Goal: Transaction & Acquisition: Register for event/course

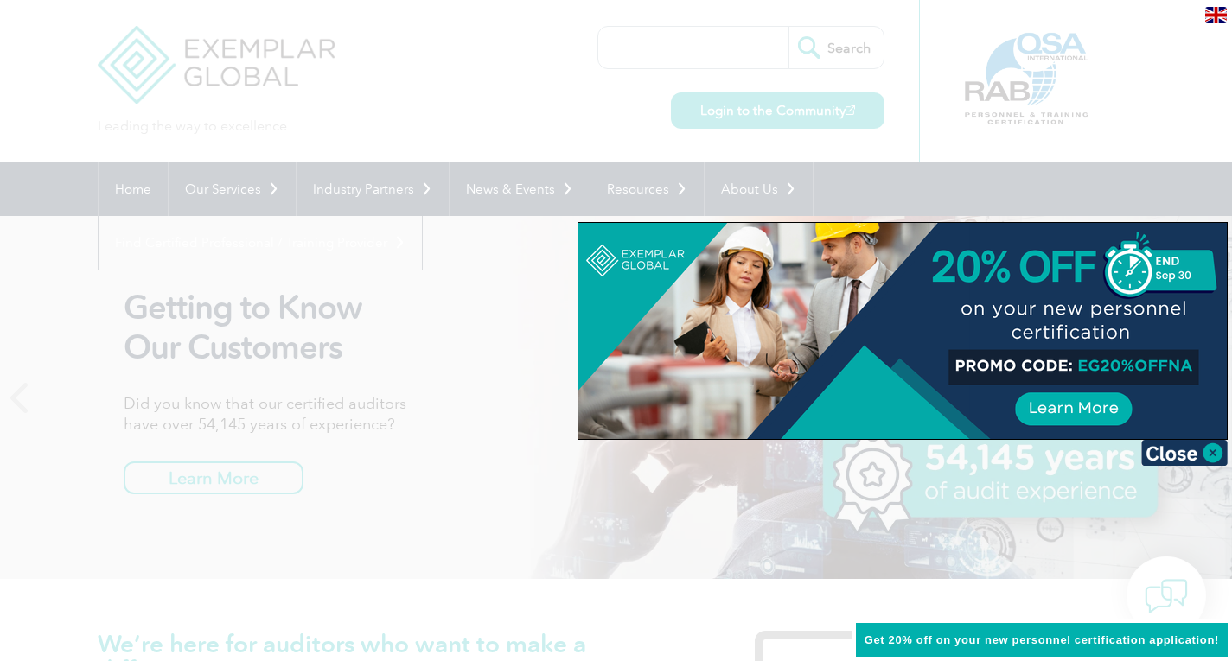
click at [672, 522] on div at bounding box center [616, 330] width 1232 height 661
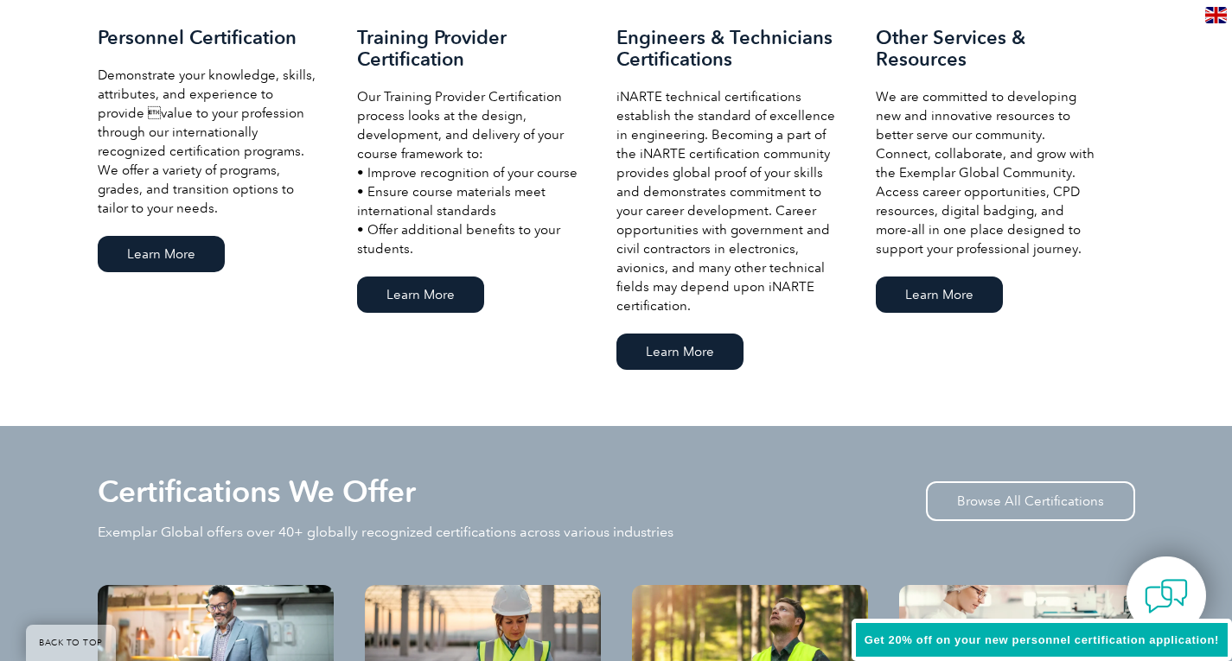
scroll to position [1296, 0]
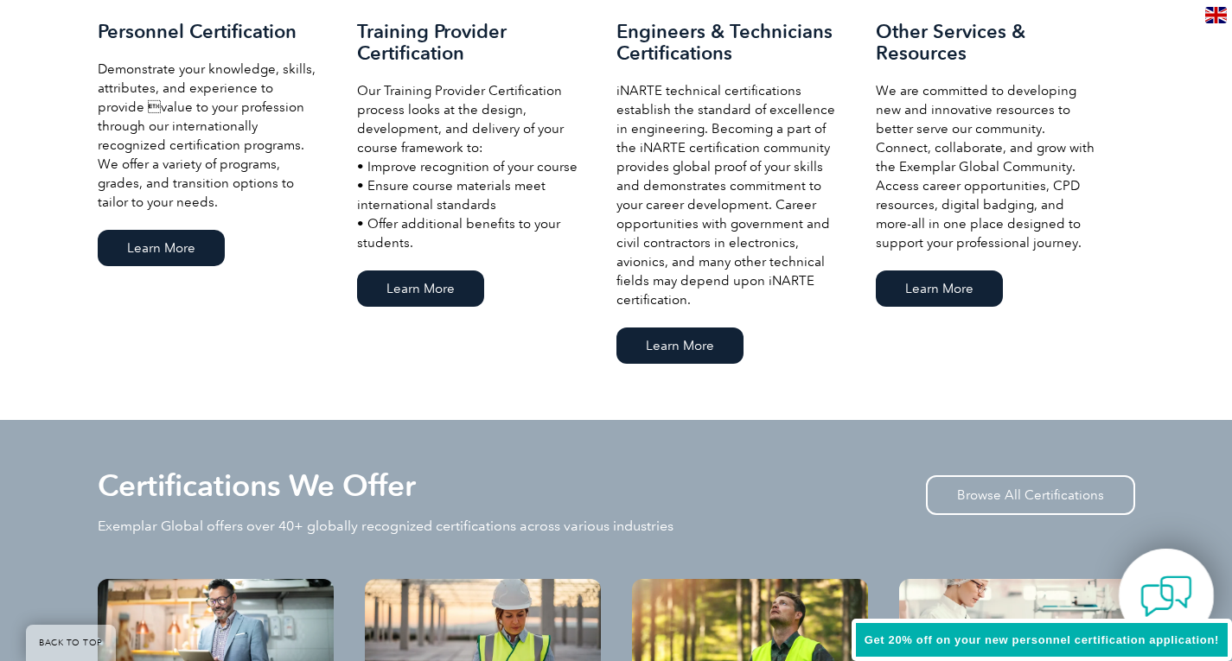
click at [1153, 594] on img at bounding box center [1166, 596] width 52 height 52
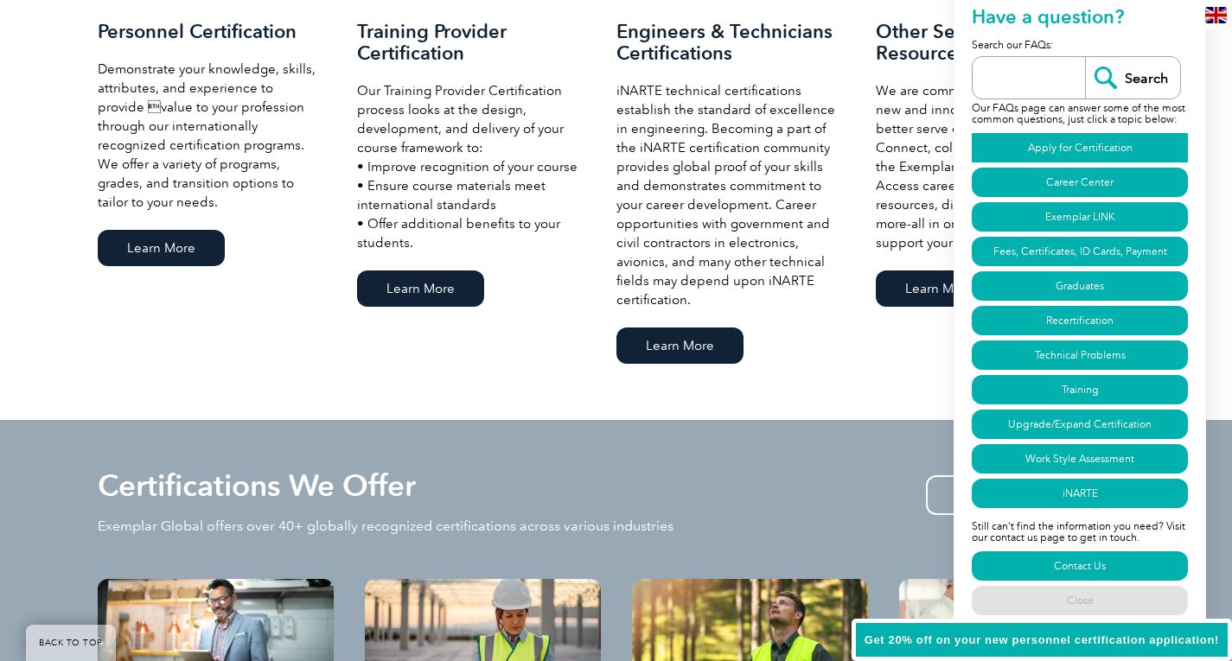
click at [1055, 139] on link "Apply for Certification" at bounding box center [1079, 147] width 216 height 29
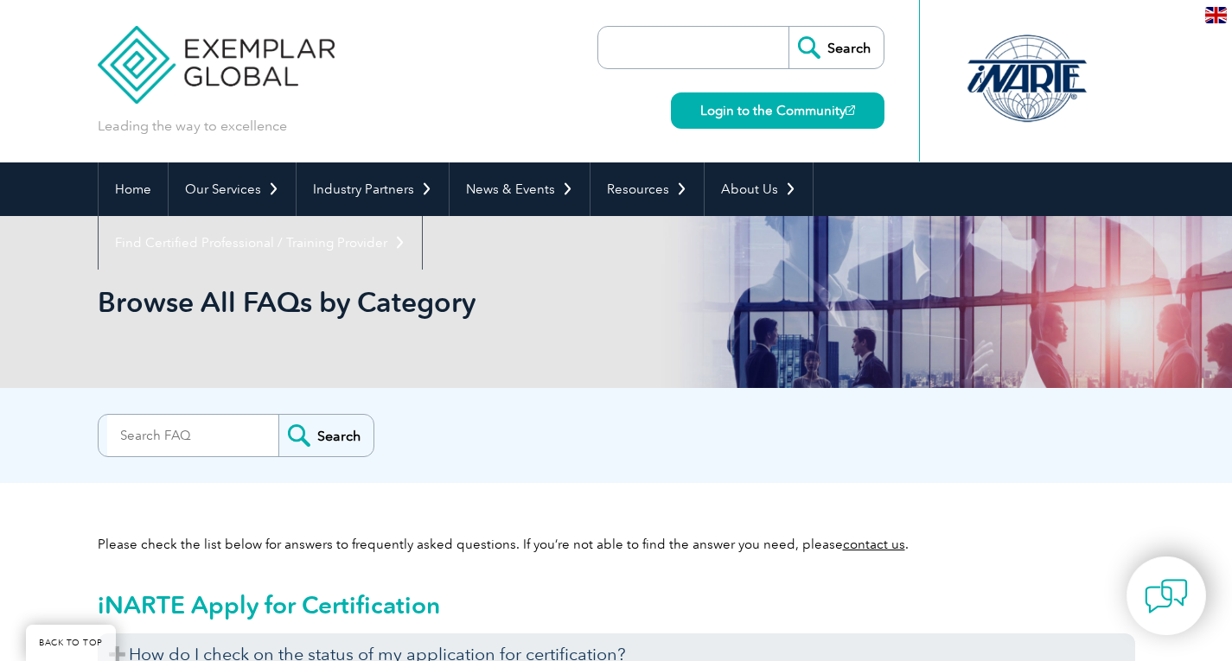
scroll to position [993, 0]
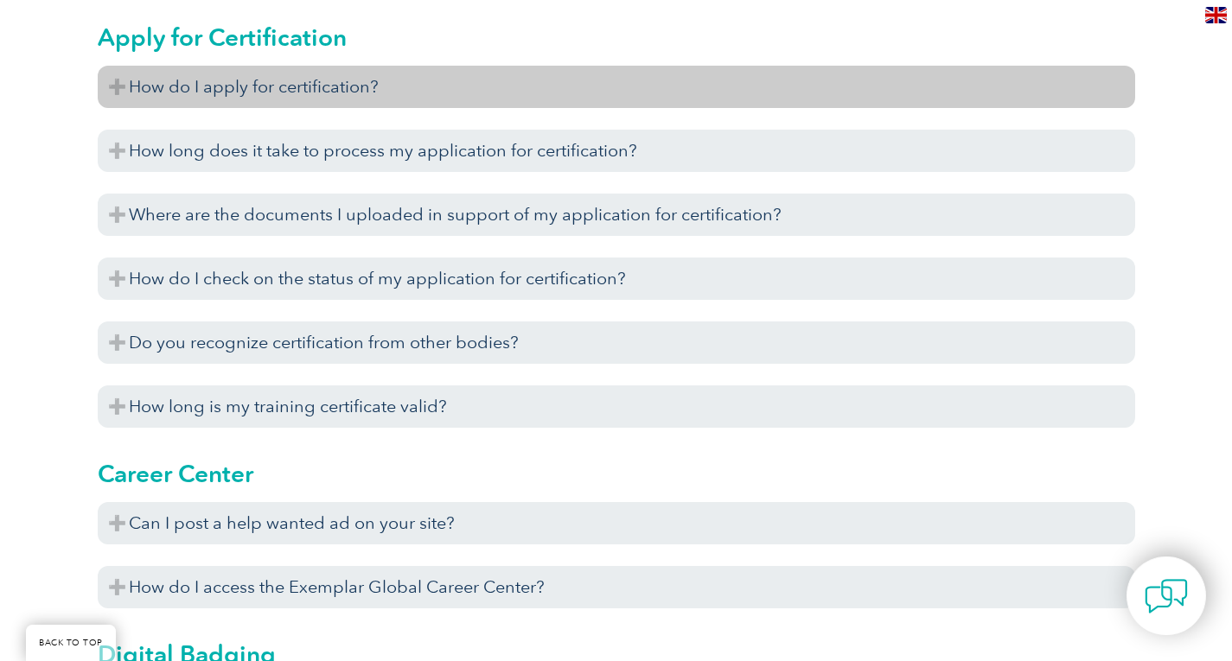
click at [382, 98] on h3 "How do I apply for certification?" at bounding box center [616, 87] width 1037 height 42
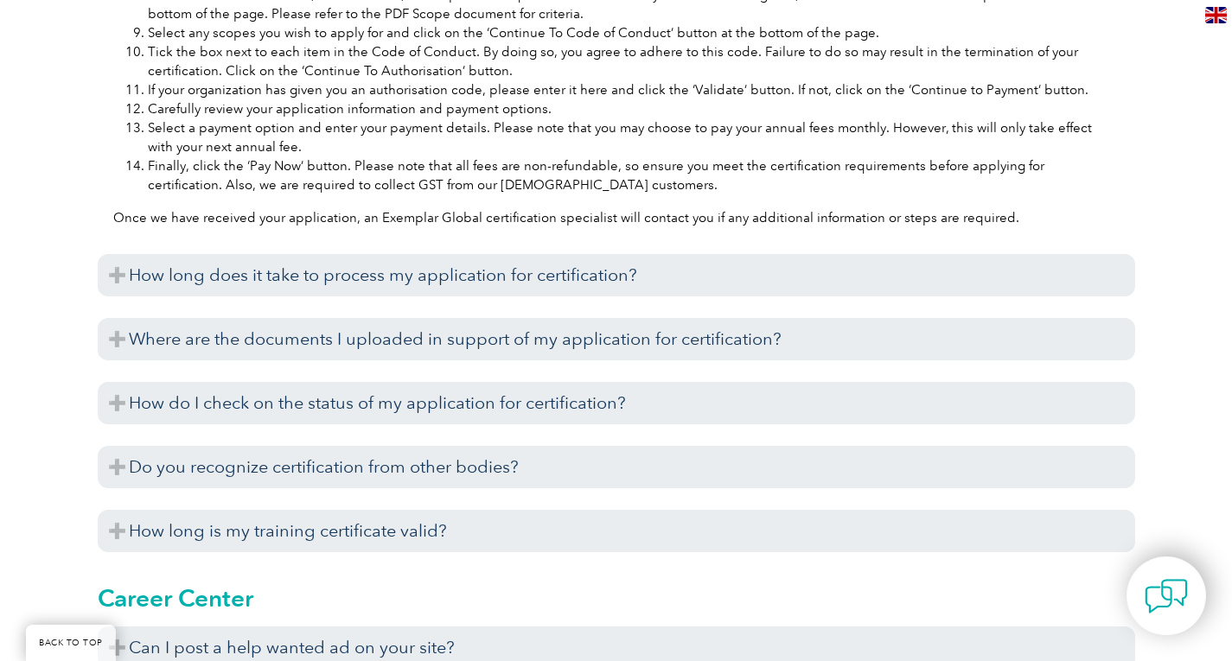
scroll to position [1512, 0]
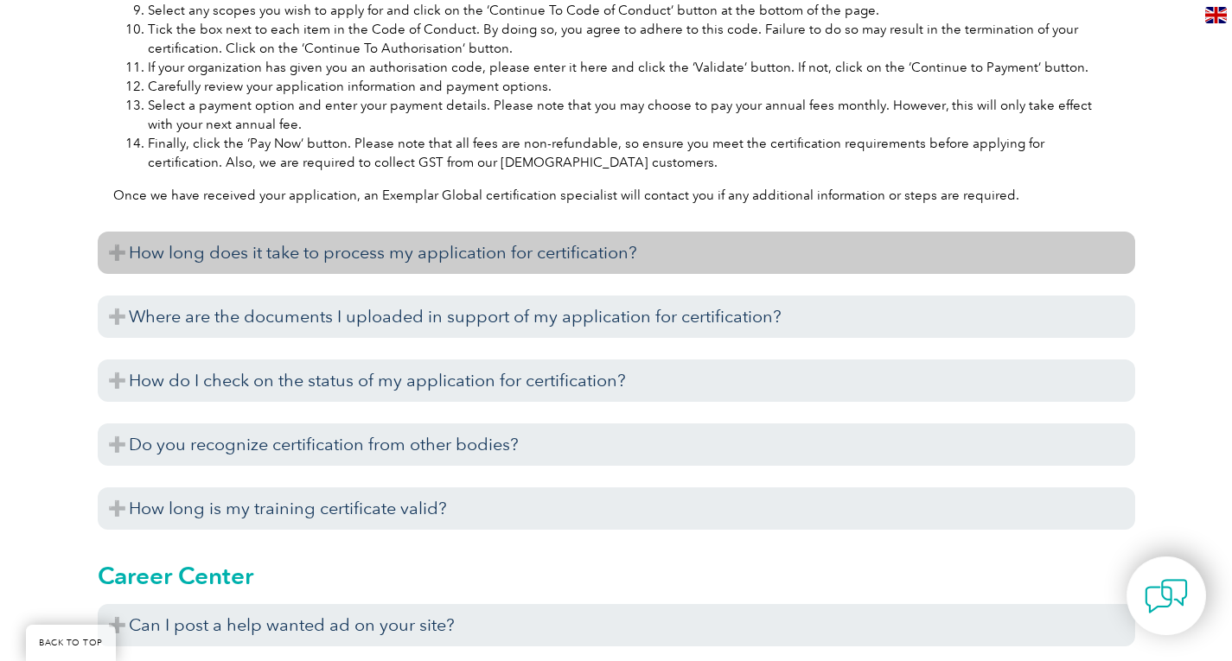
click at [350, 270] on h3 "How long does it take to process my application for certification?" at bounding box center [616, 253] width 1037 height 42
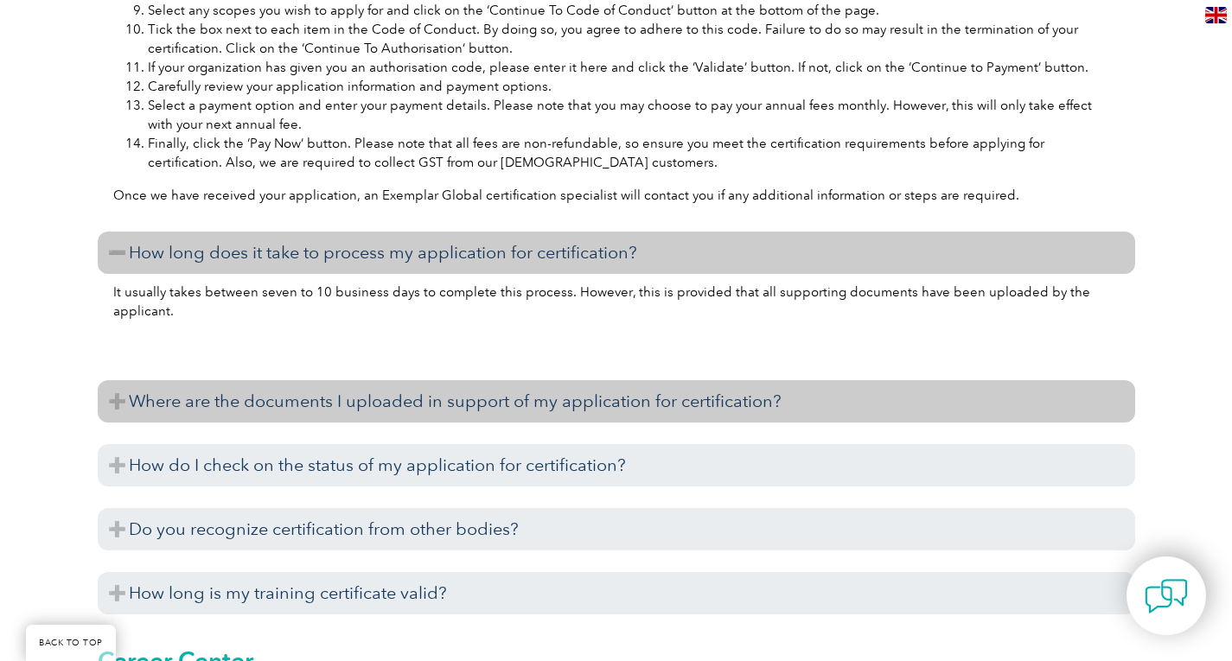
click at [385, 421] on h3 "Where are the documents I uploaded in support of my application for certificati…" at bounding box center [616, 401] width 1037 height 42
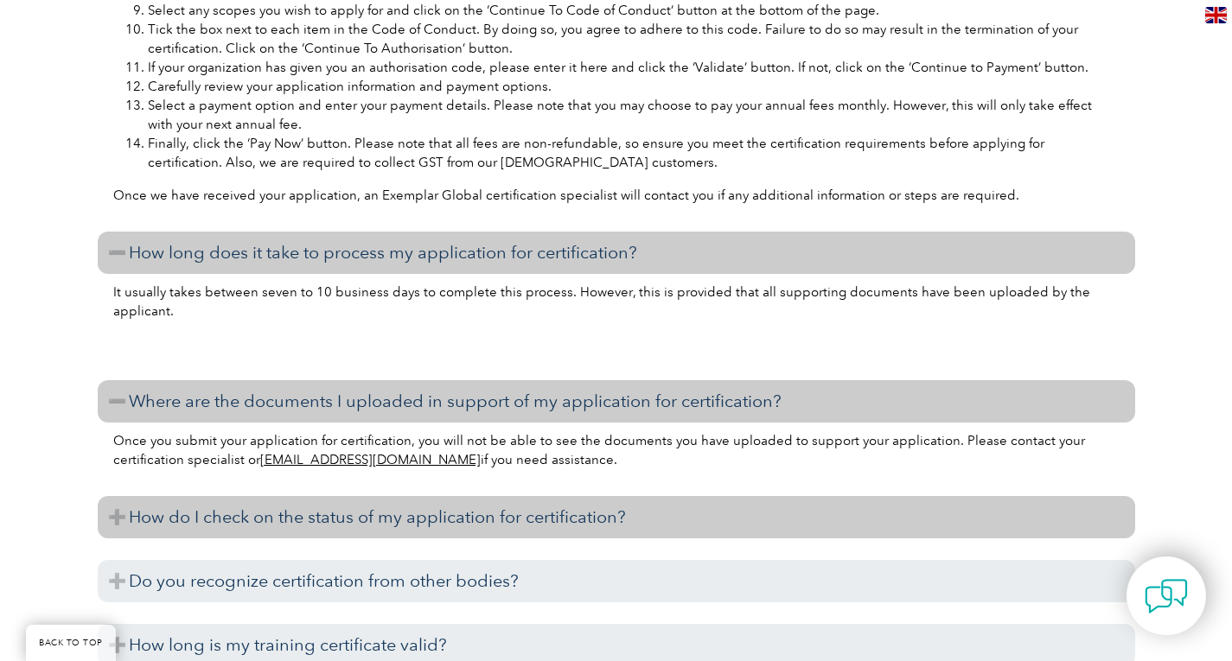
click at [404, 538] on h3 "How do I check on the status of my application for certification?" at bounding box center [616, 517] width 1037 height 42
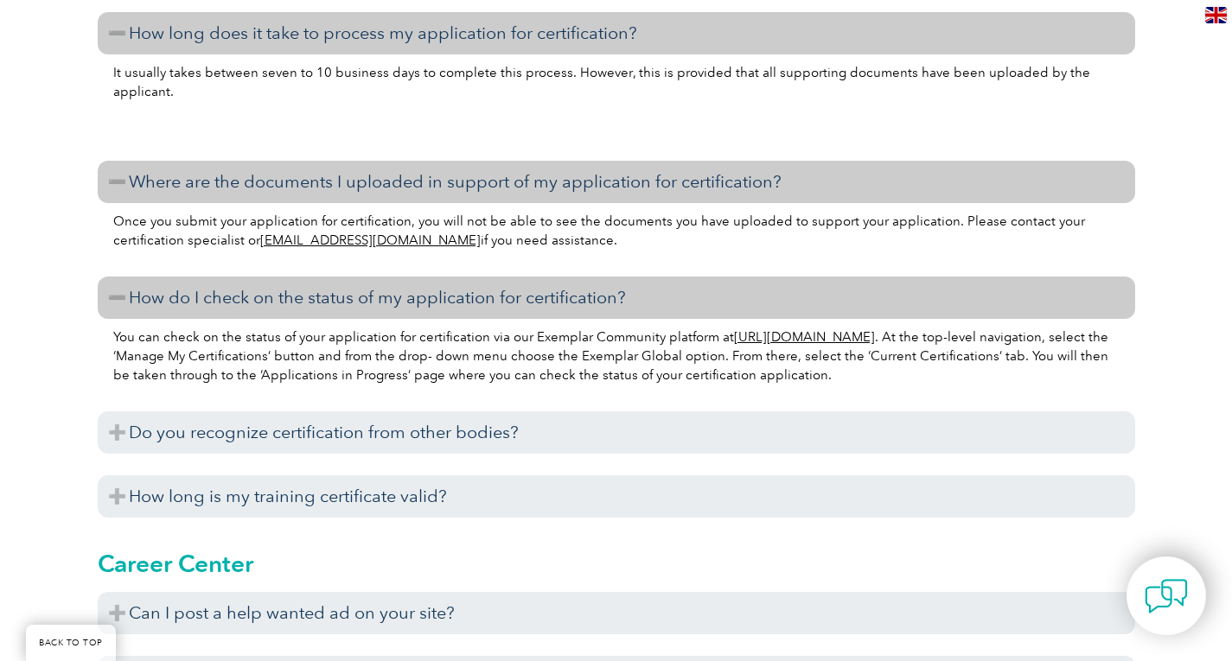
scroll to position [1771, 0]
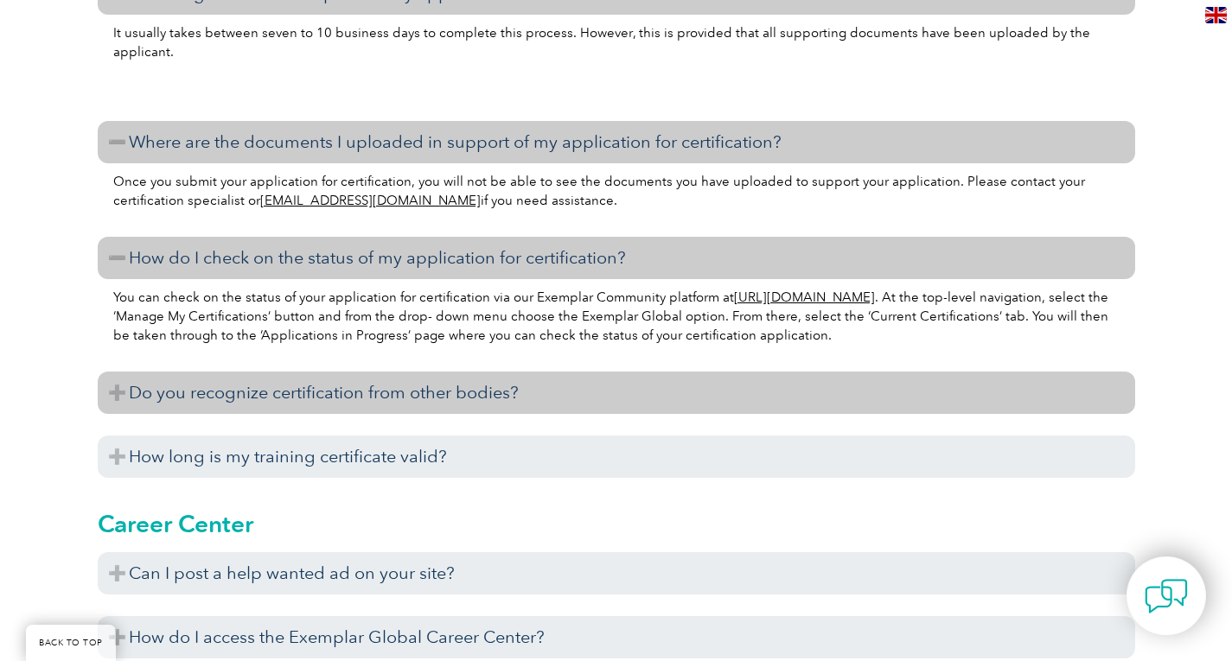
click at [382, 411] on h3 "Do you recognize certification from other bodies?" at bounding box center [616, 393] width 1037 height 42
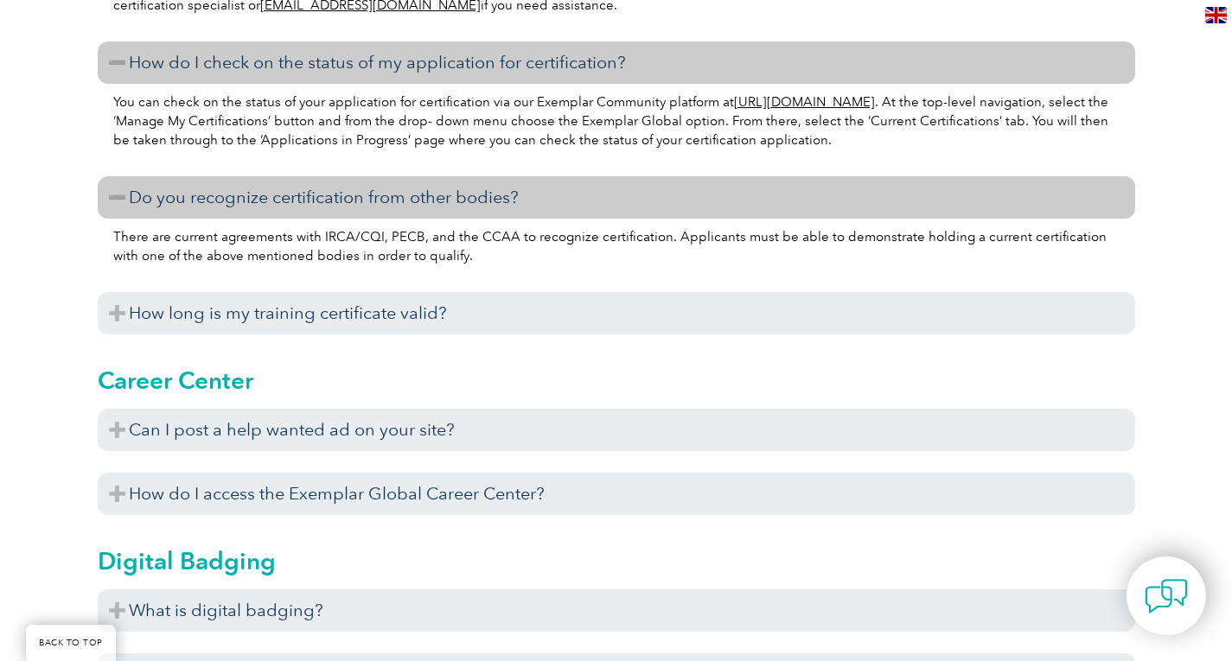
scroll to position [2030, 0]
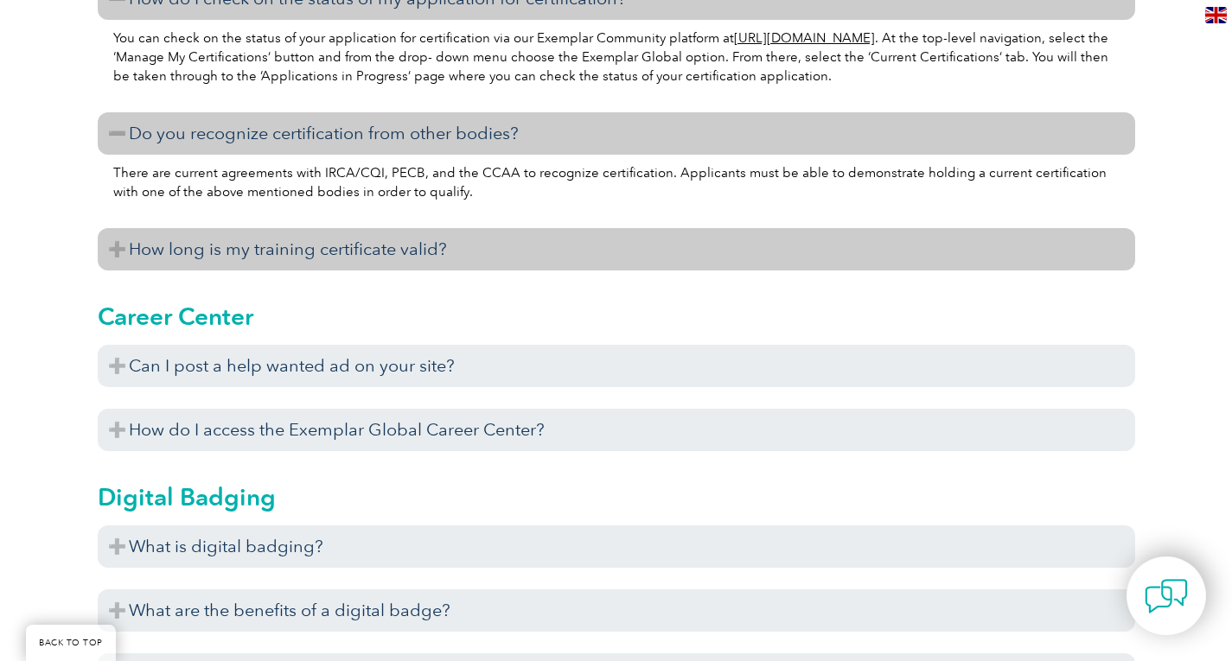
click at [379, 270] on h3 "How long is my training certificate valid?" at bounding box center [616, 249] width 1037 height 42
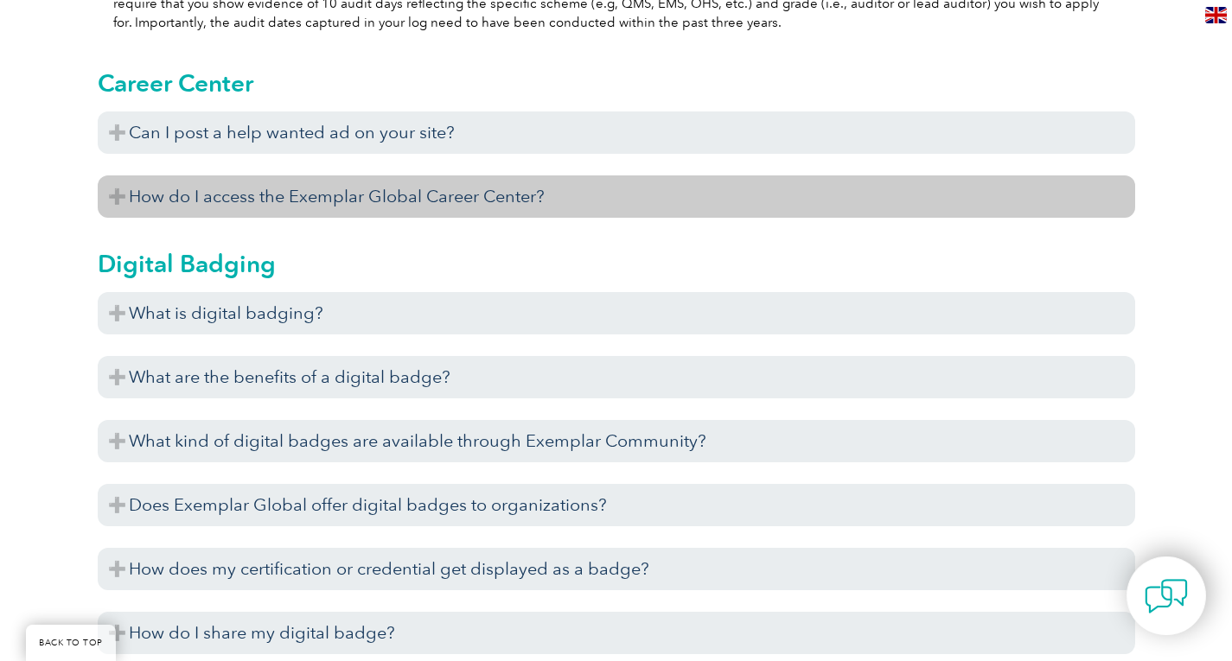
scroll to position [2462, 0]
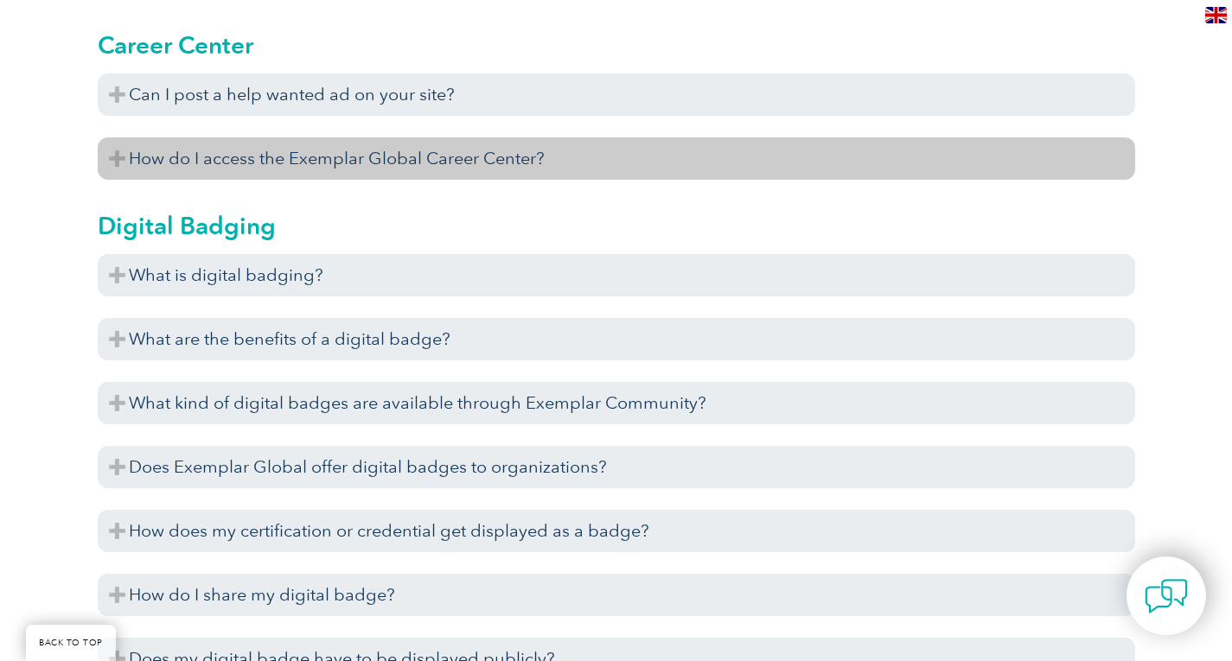
click at [413, 176] on h3 "How do I access the Exemplar Global Career Center?" at bounding box center [616, 158] width 1037 height 42
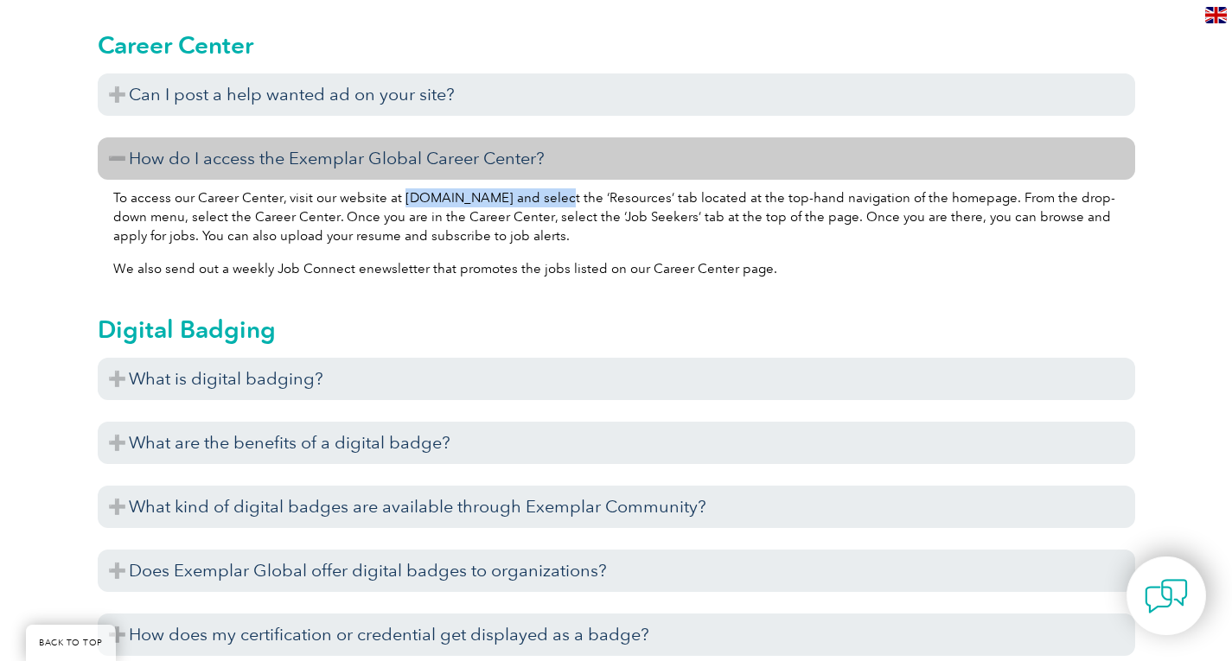
drag, startPoint x: 398, startPoint y: 215, endPoint x: 548, endPoint y: 219, distance: 149.5
click at [548, 219] on p "To access our Career Center, visit our website at www.exemplarglobal.org and se…" at bounding box center [616, 216] width 1006 height 57
copy p "www.exemplarglobal.org"
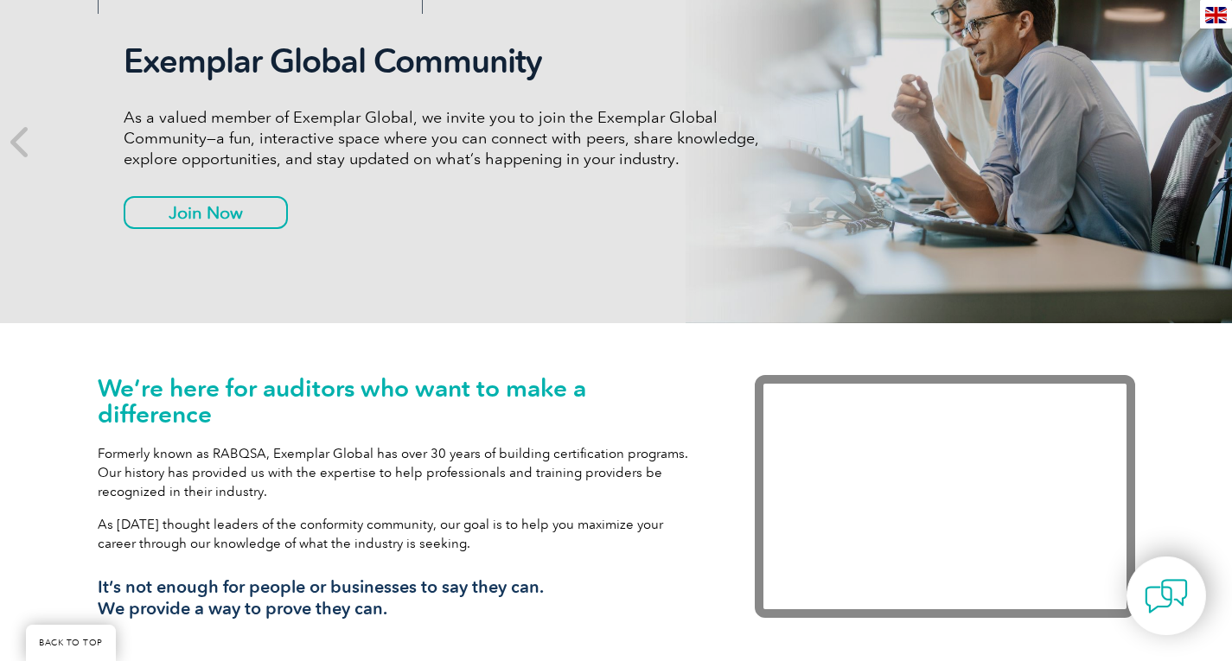
scroll to position [259, 0]
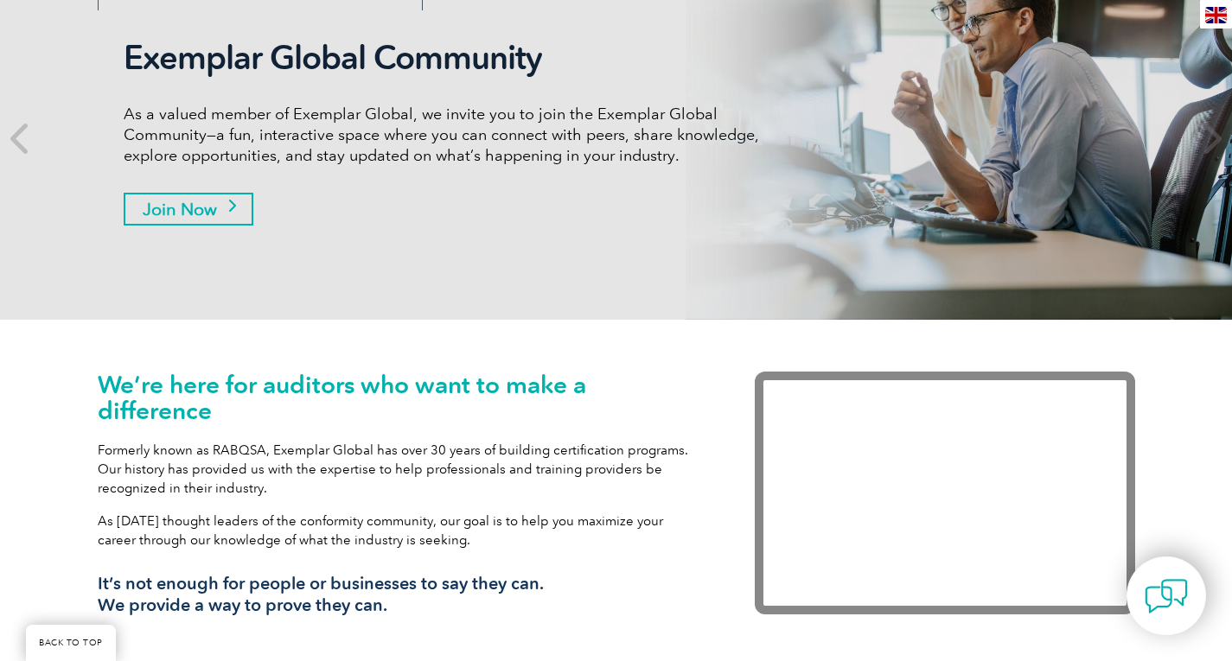
click at [237, 205] on link "Join Now" at bounding box center [189, 209] width 130 height 33
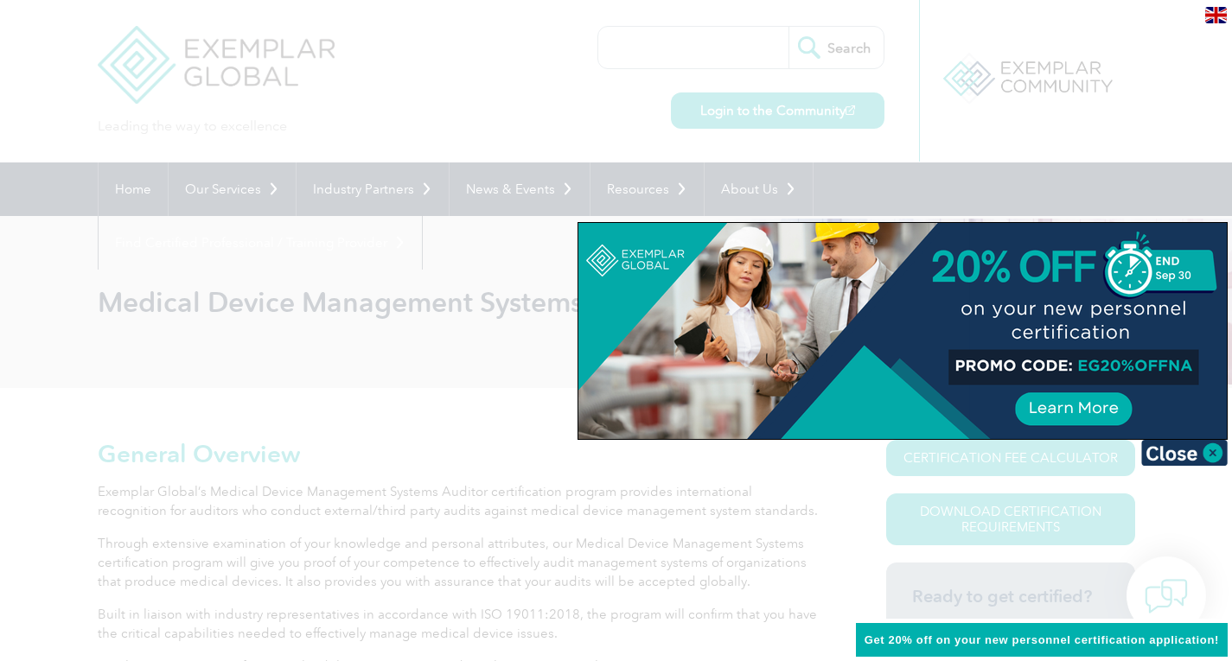
click at [401, 361] on div at bounding box center [616, 330] width 1232 height 661
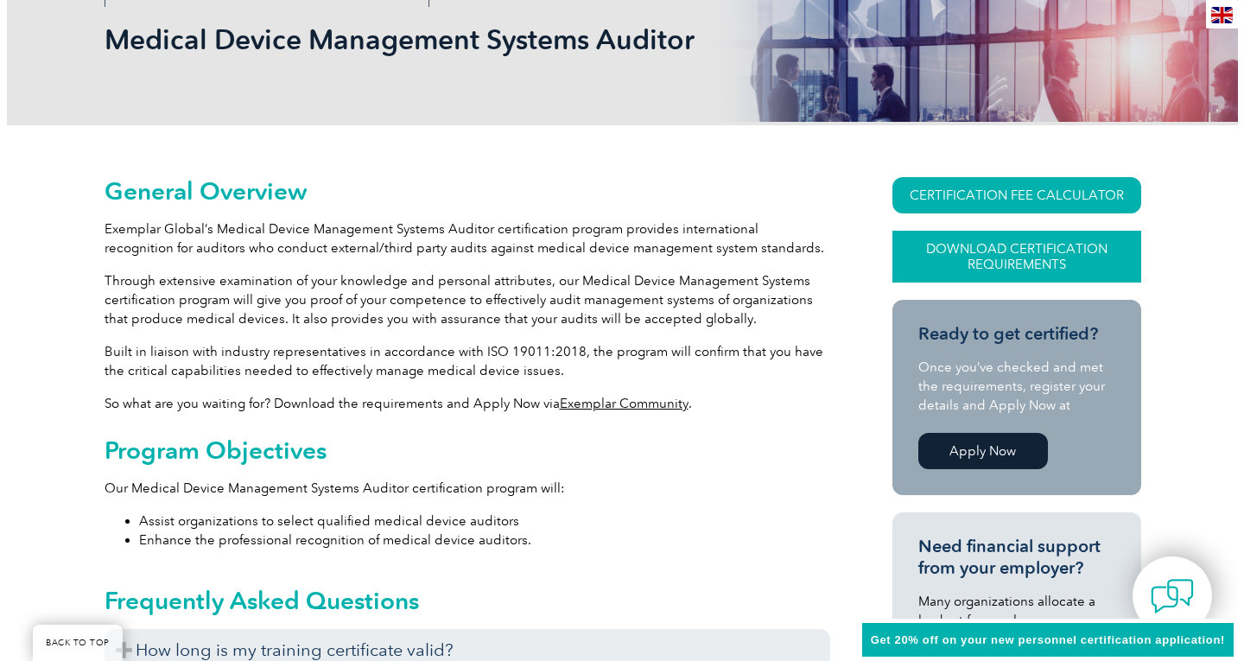
scroll to position [259, 0]
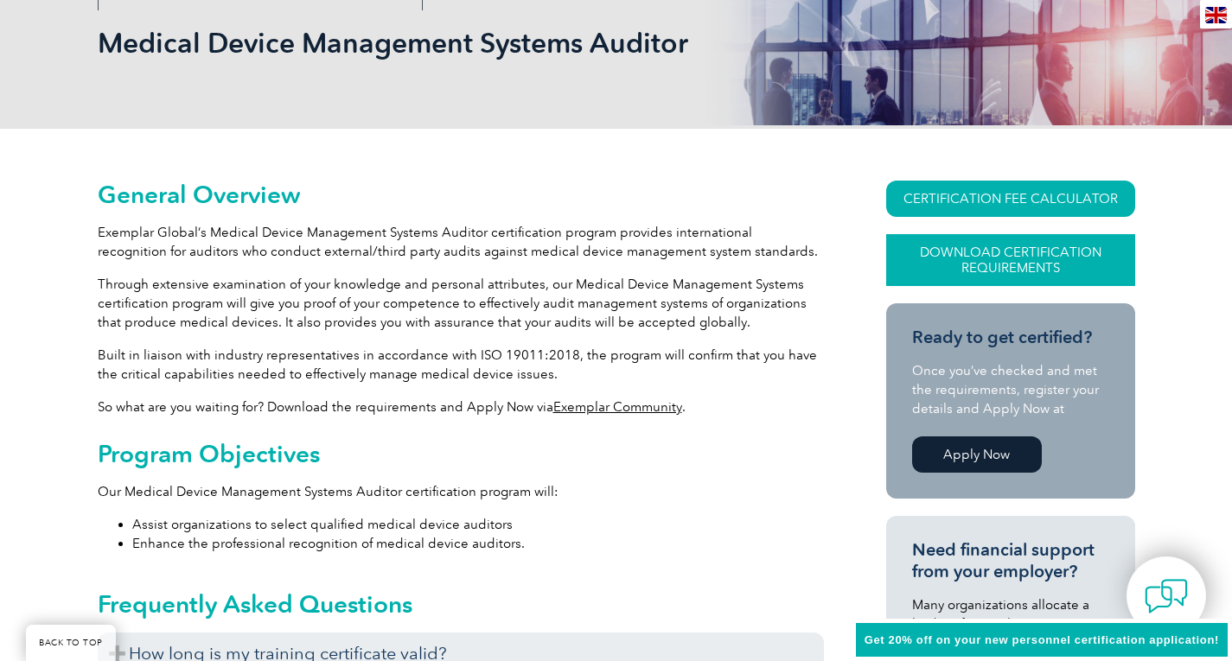
click at [1000, 262] on link "Download Certification Requirements" at bounding box center [1010, 260] width 249 height 52
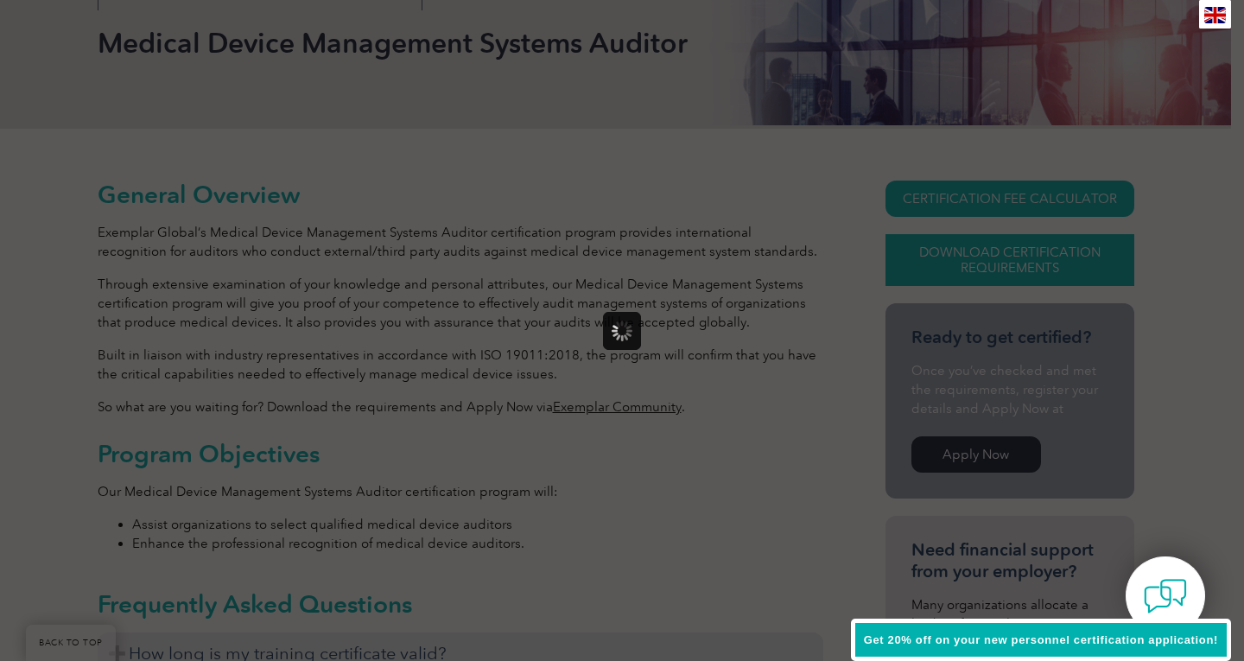
scroll to position [0, 0]
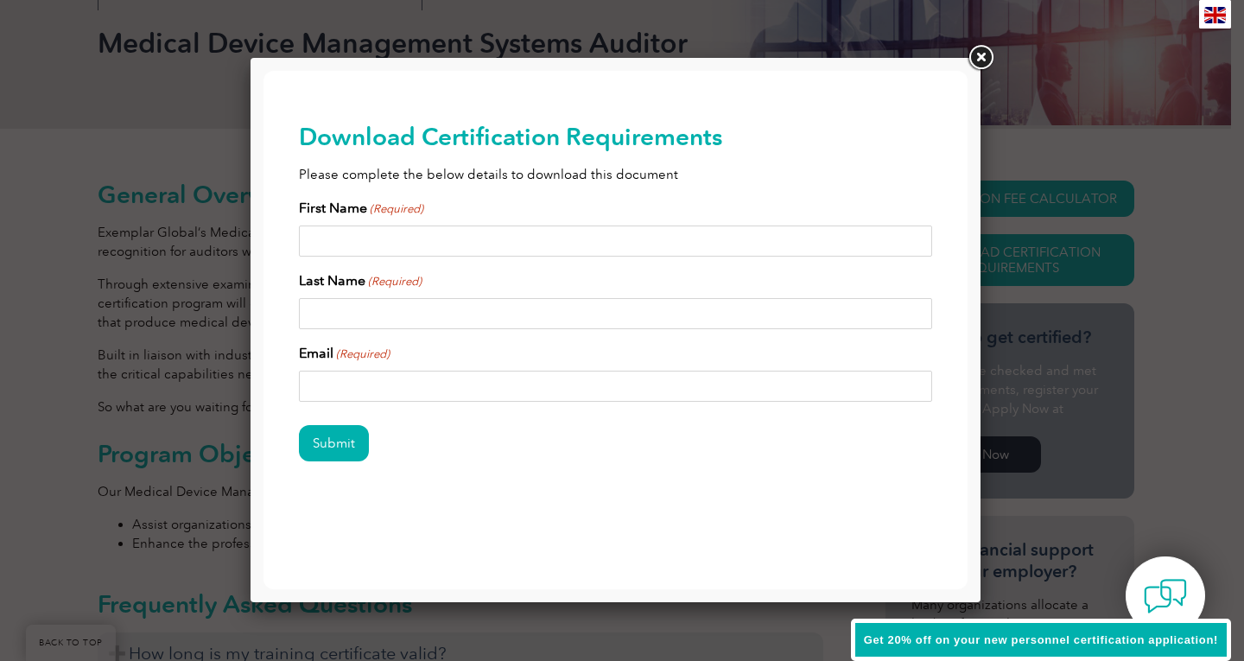
click at [984, 50] on link at bounding box center [980, 57] width 31 height 31
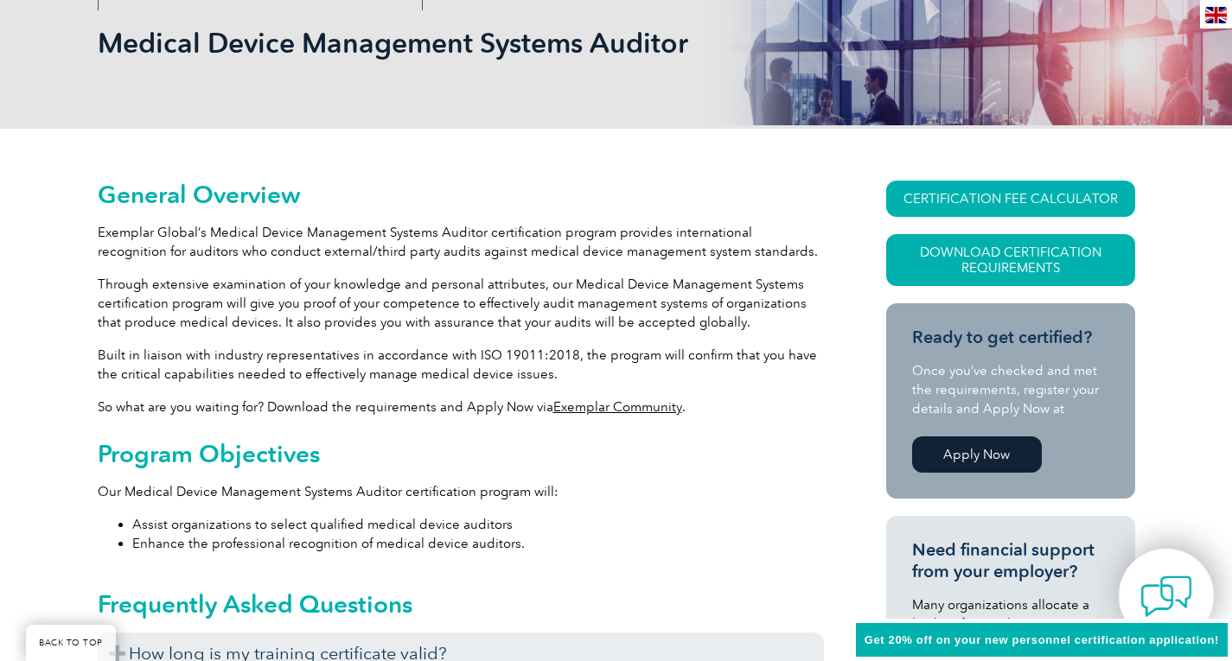
click at [1142, 580] on img at bounding box center [1166, 596] width 52 height 52
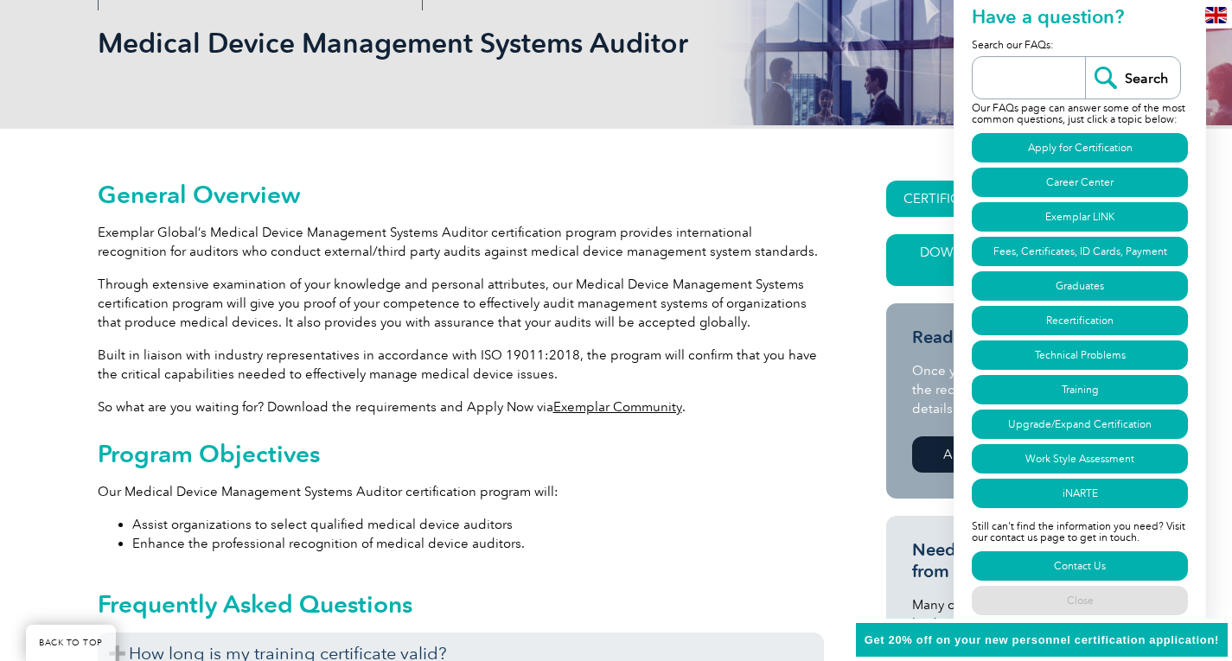
click at [1039, 29] on h2 "Have a question?" at bounding box center [1079, 19] width 216 height 33
click at [769, 515] on li "Assist organizations to select qualified medical device auditors" at bounding box center [477, 524] width 691 height 19
click at [926, 255] on link "Download Certification Requirements" at bounding box center [1010, 260] width 249 height 52
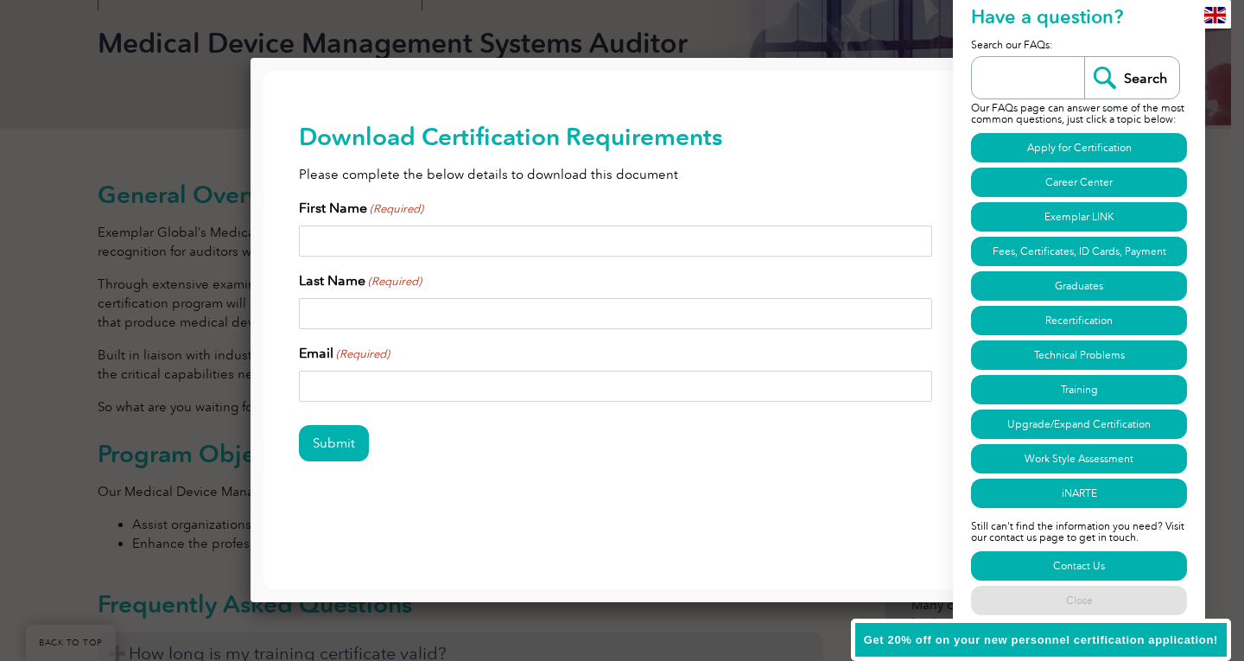
click at [1089, 18] on h2 "Have a question?" at bounding box center [1079, 19] width 216 height 33
click at [1077, 601] on link "Close" at bounding box center [1079, 600] width 216 height 29
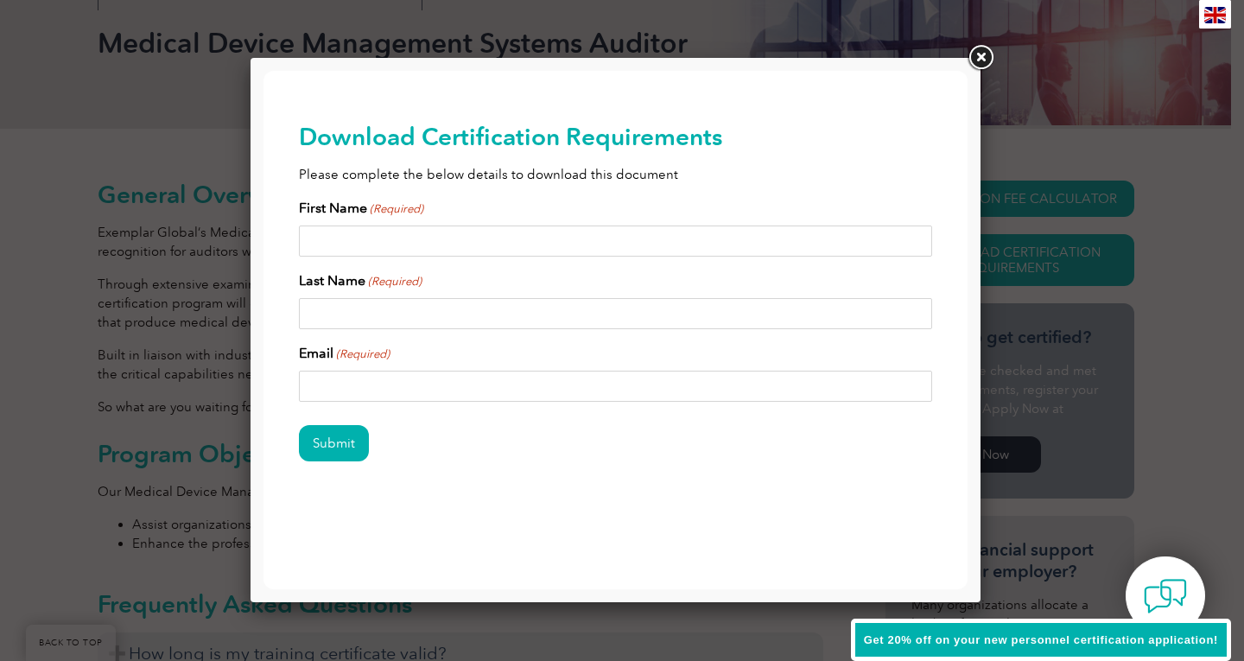
click at [484, 230] on input "First Name (Required)" at bounding box center [616, 241] width 634 height 31
type input "Shelby"
type input "williams"
type input "swilliams@sacdmo.com"
click at [328, 449] on input "Submit" at bounding box center [334, 443] width 70 height 36
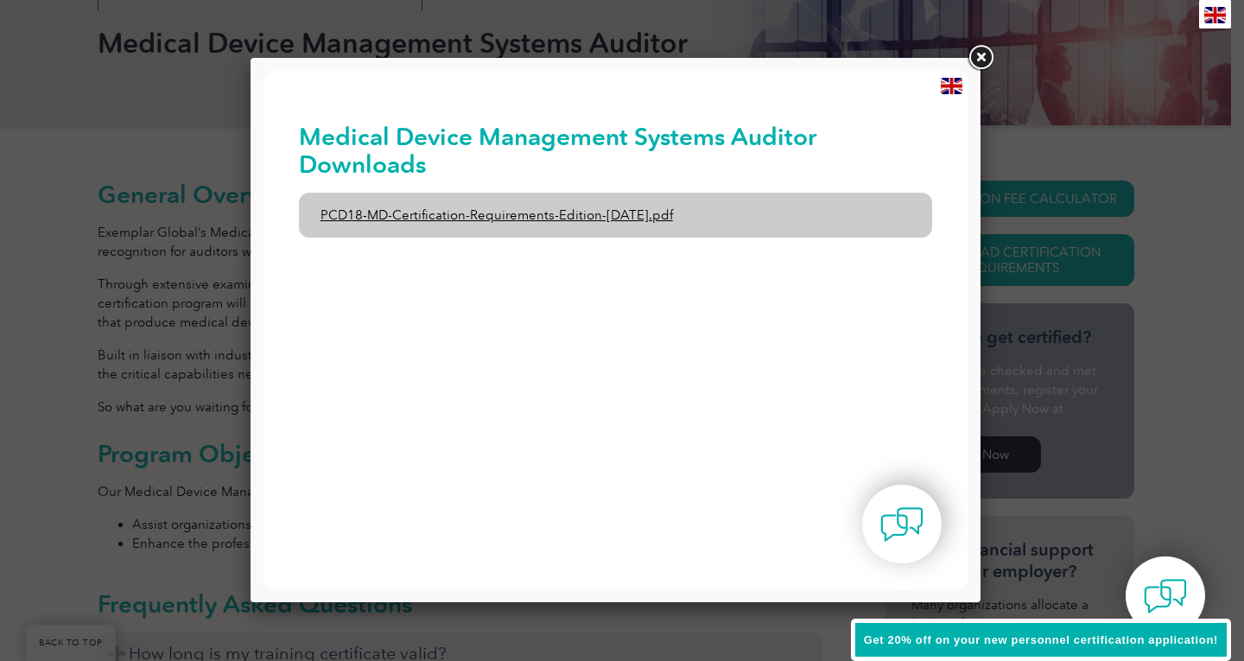
click at [684, 214] on link "PCD18-MD-Certification-Requirements-Edition-1-June-2020.pdf" at bounding box center [616, 215] width 634 height 45
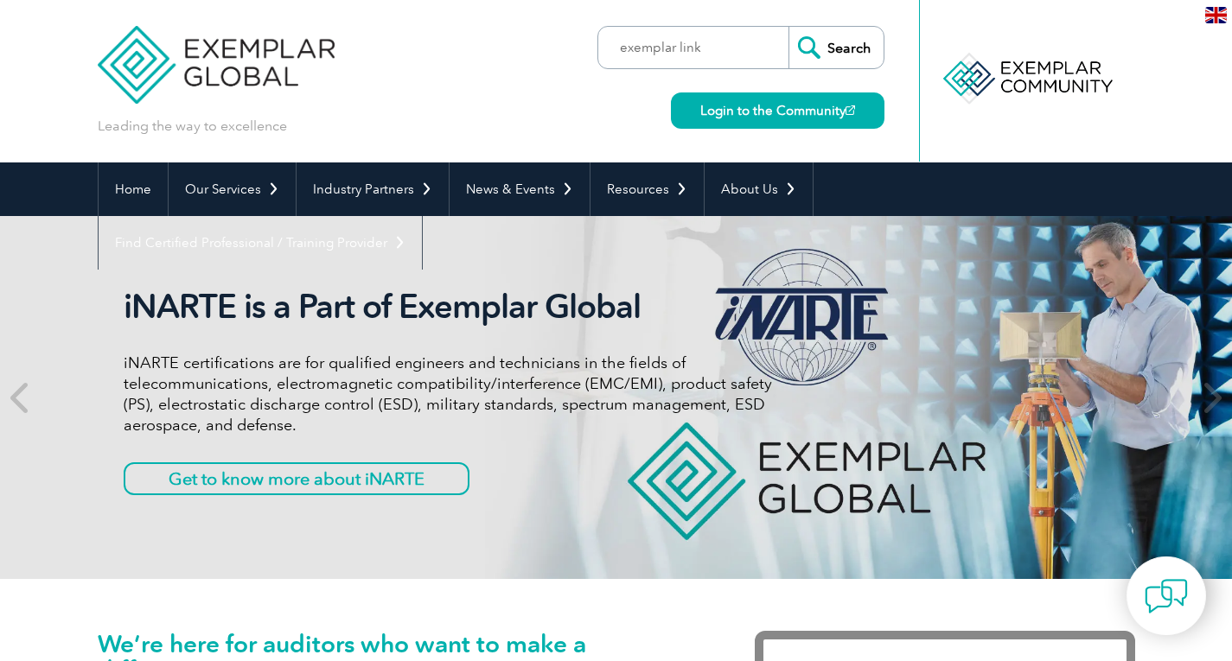
type input "exemplar link"
click at [788, 27] on input "Search" at bounding box center [835, 47] width 95 height 41
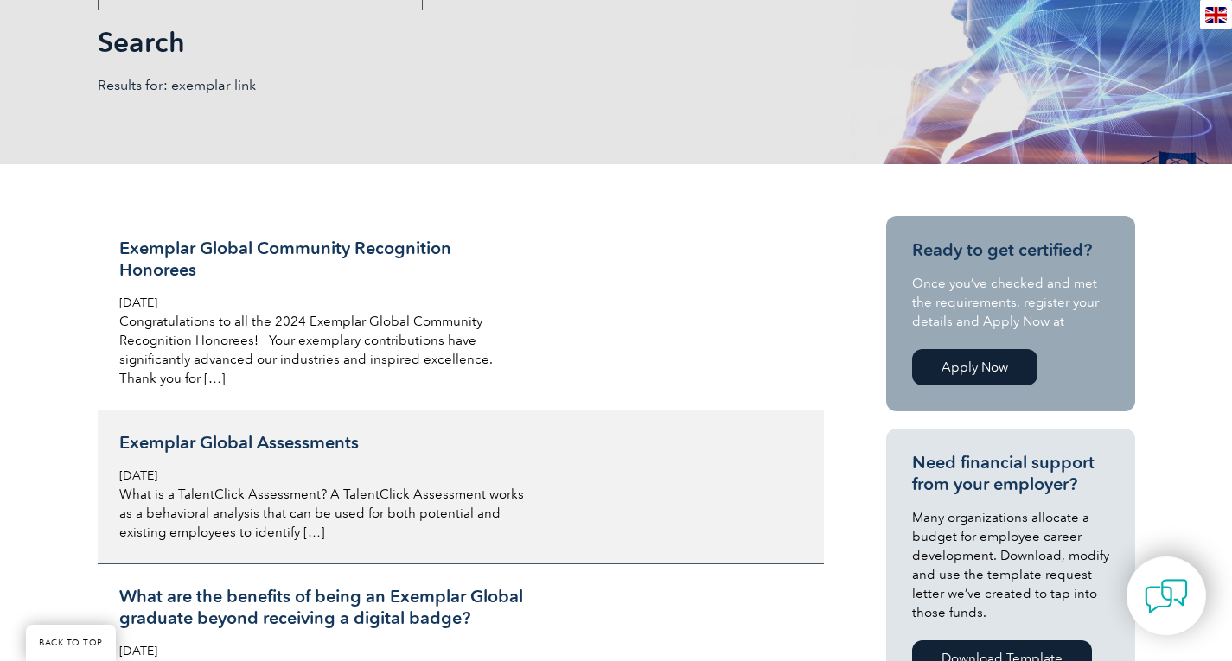
scroll to position [259, 0]
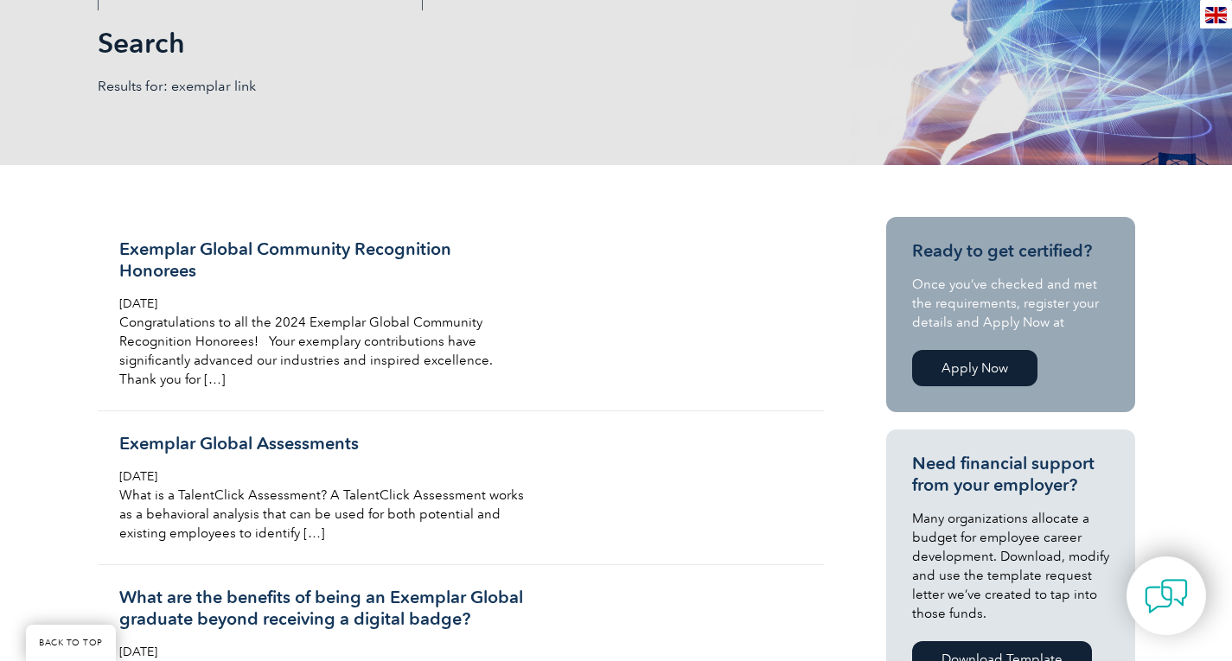
click at [981, 358] on link "Apply Now" at bounding box center [974, 368] width 125 height 36
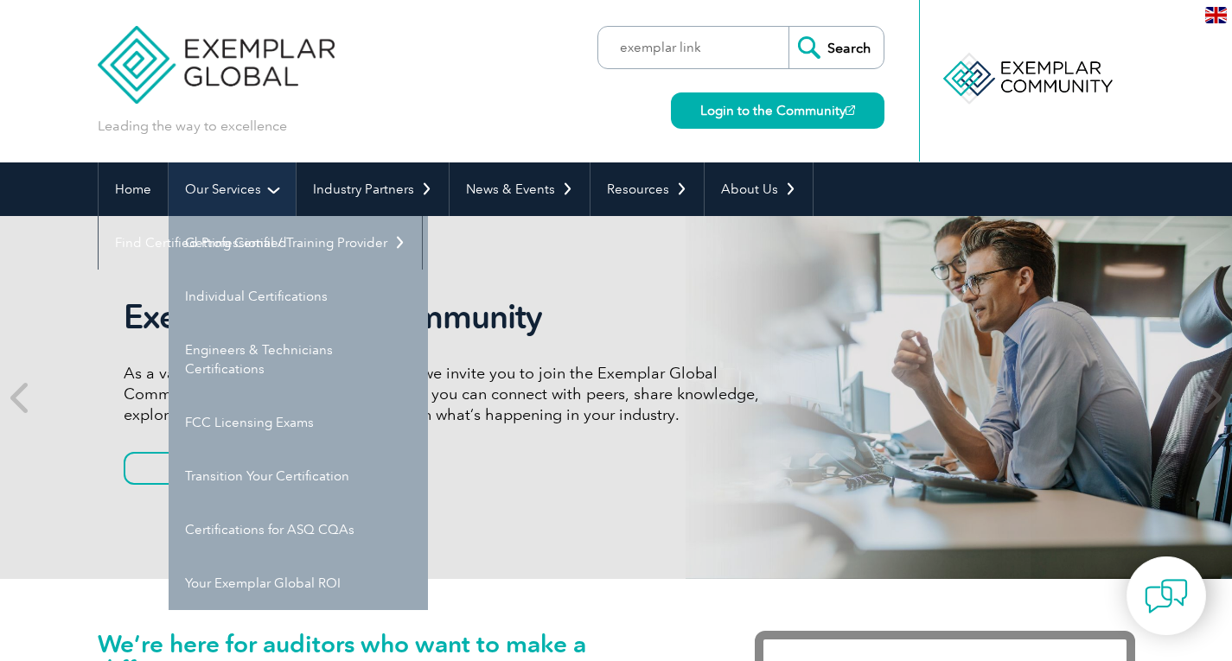
click at [253, 191] on link "Our Services" at bounding box center [232, 189] width 127 height 54
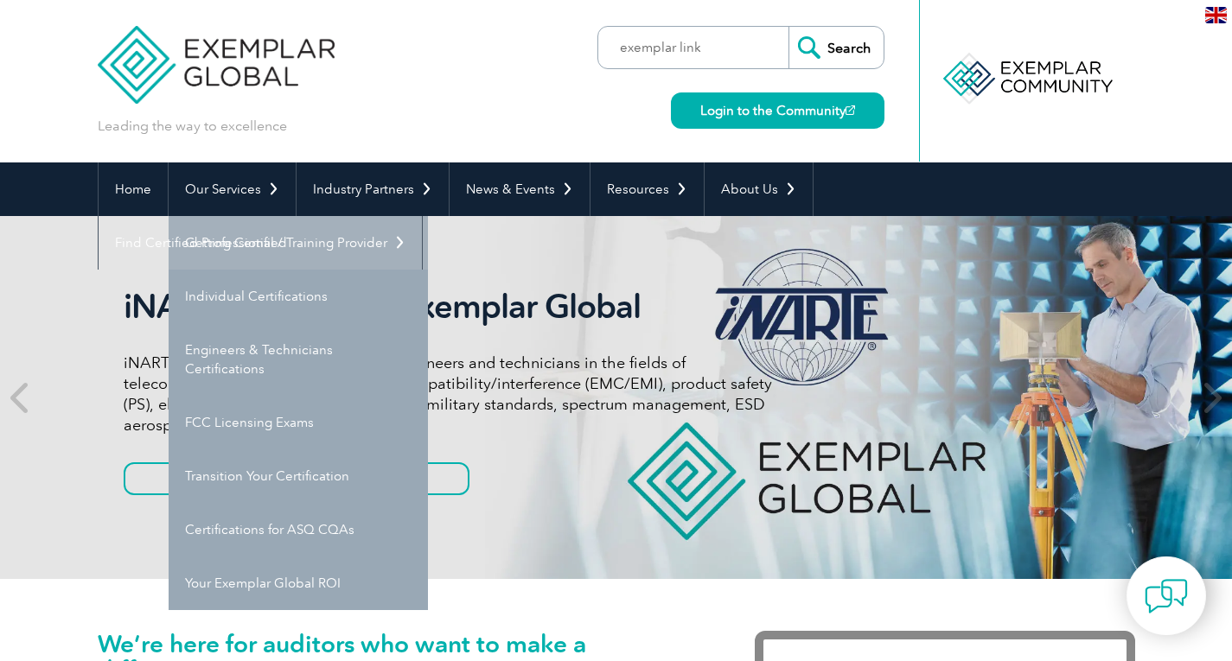
click at [250, 243] on link "Getting Certified" at bounding box center [298, 243] width 259 height 54
